Goal: Find specific page/section: Find specific page/section

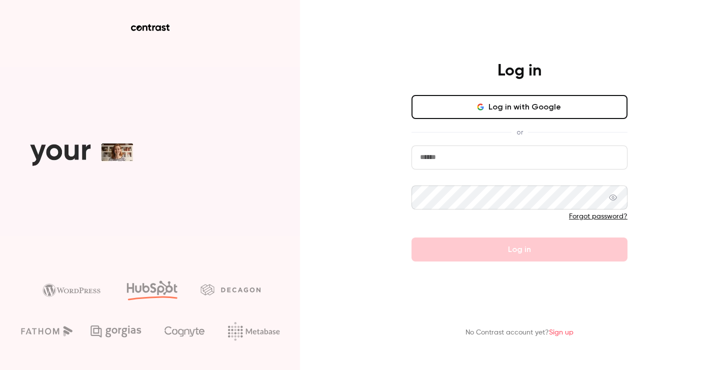
type input "**********"
click at [481, 228] on form "**********" at bounding box center [520, 204] width 216 height 116
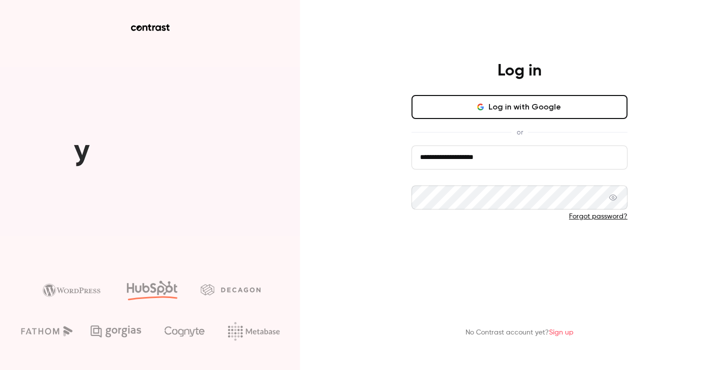
click at [482, 251] on button "Log in" at bounding box center [520, 250] width 216 height 24
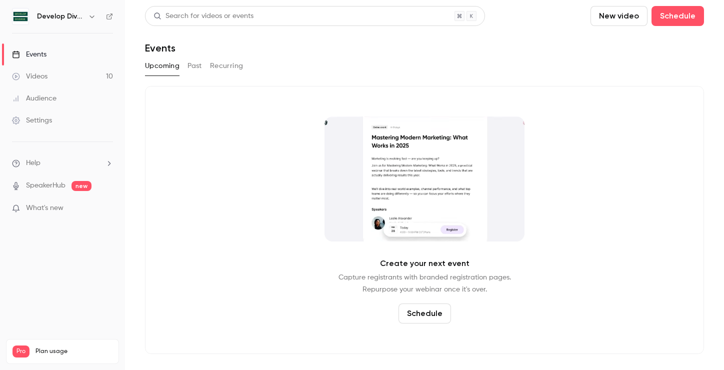
click at [97, 79] on link "Videos 10" at bounding box center [62, 77] width 125 height 22
